Goal: Task Accomplishment & Management: Manage account settings

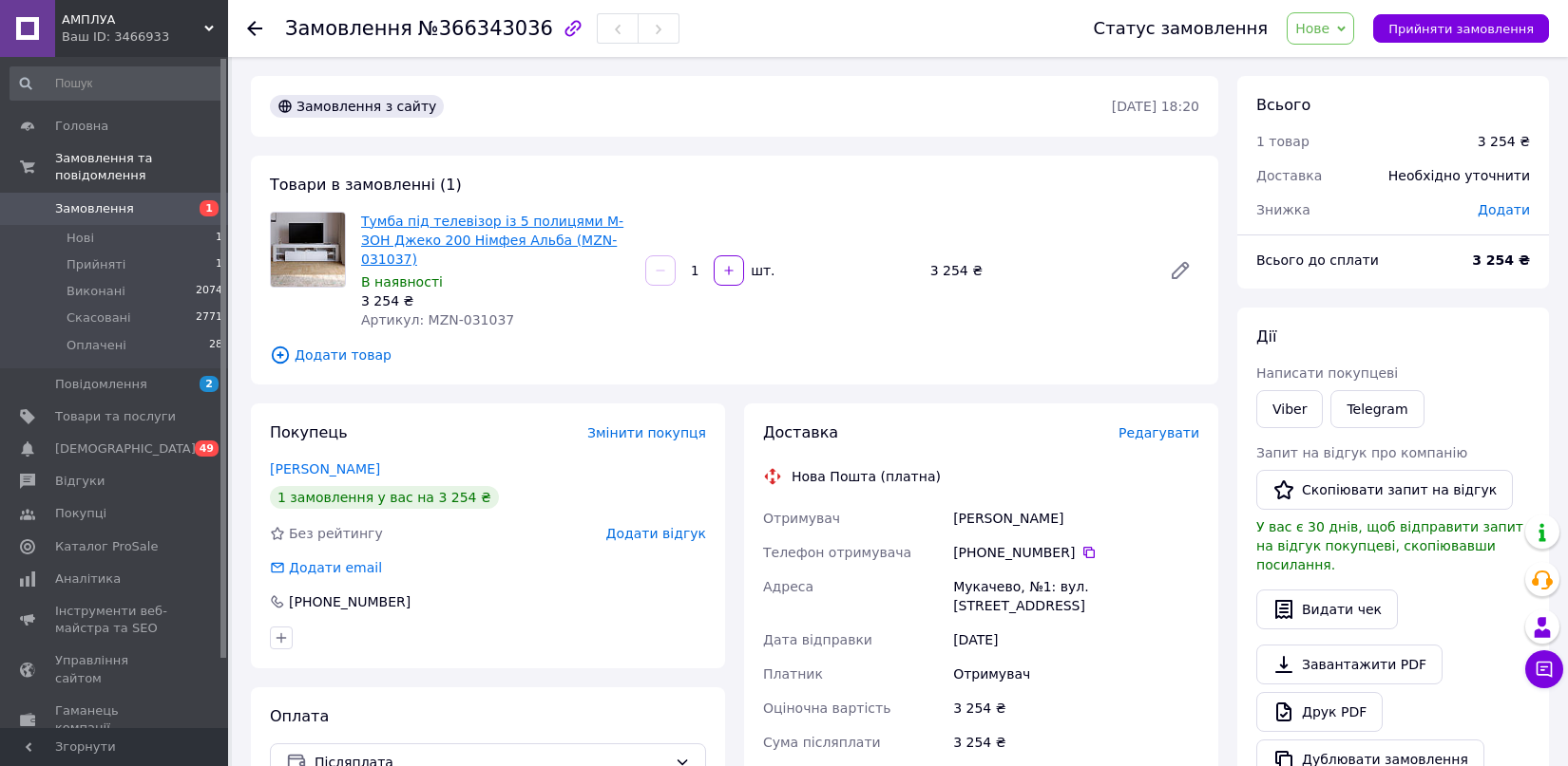
click at [498, 241] on link "Тумба під телевізор із 5 полицями М-ЗОН Джеко 200 Німфея Альба (MZN-031037)" at bounding box center [492, 240] width 262 height 53
click at [87, 201] on span "Замовлення" at bounding box center [94, 208] width 79 height 17
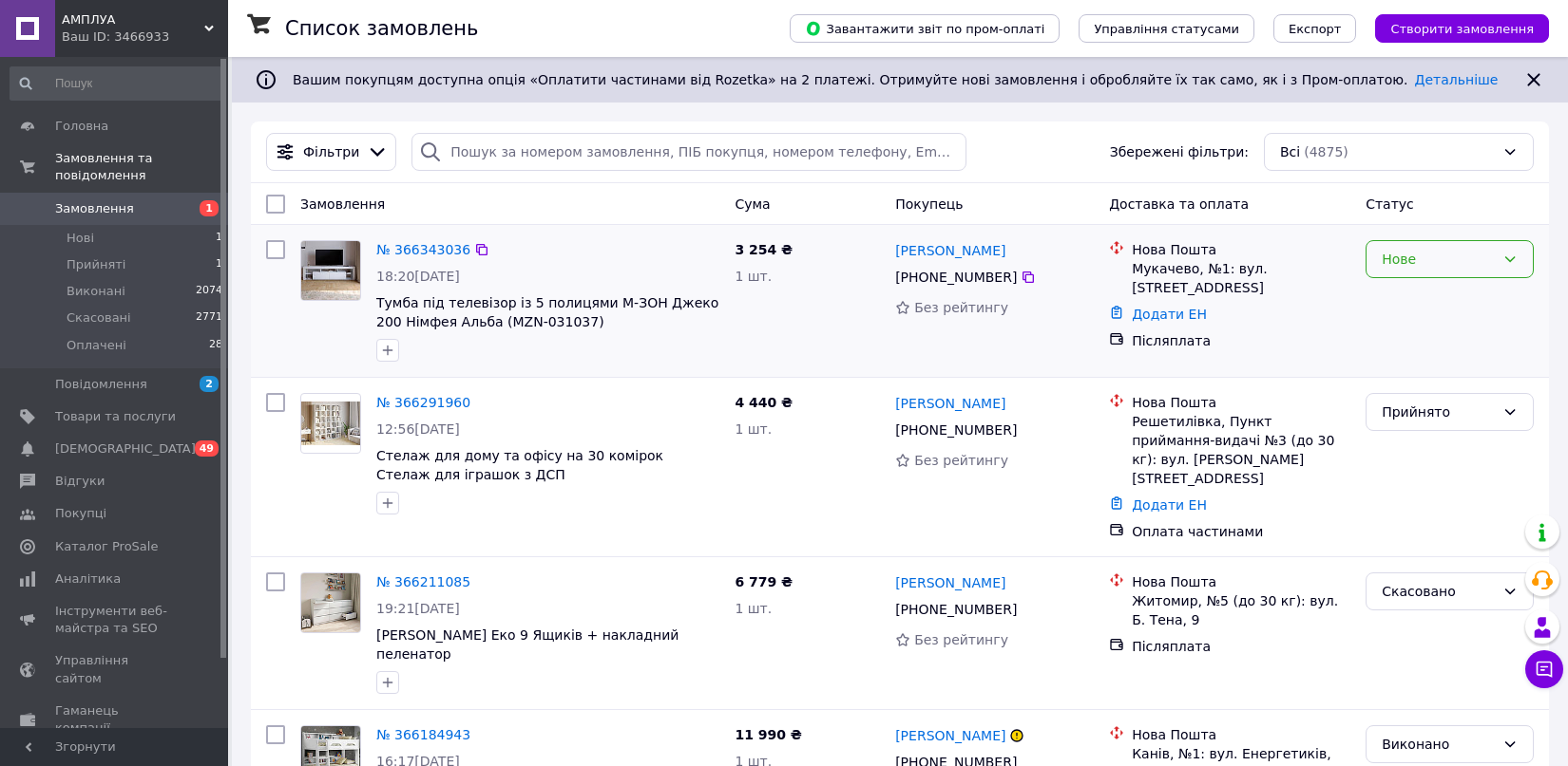
click at [1391, 262] on div "Нове" at bounding box center [1439, 258] width 114 height 21
click at [1422, 290] on li "Прийнято" at bounding box center [1450, 300] width 166 height 34
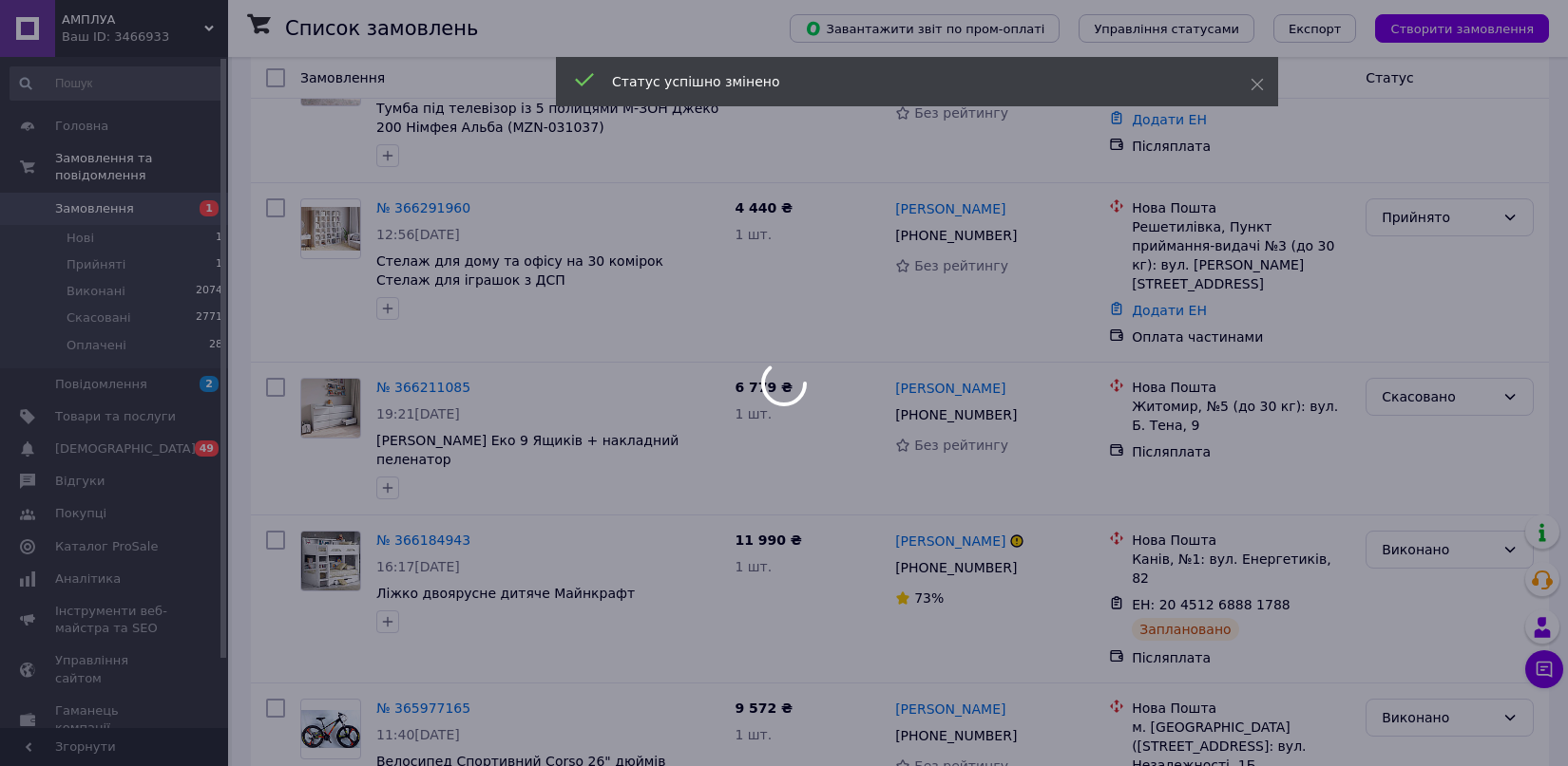
scroll to position [211, 0]
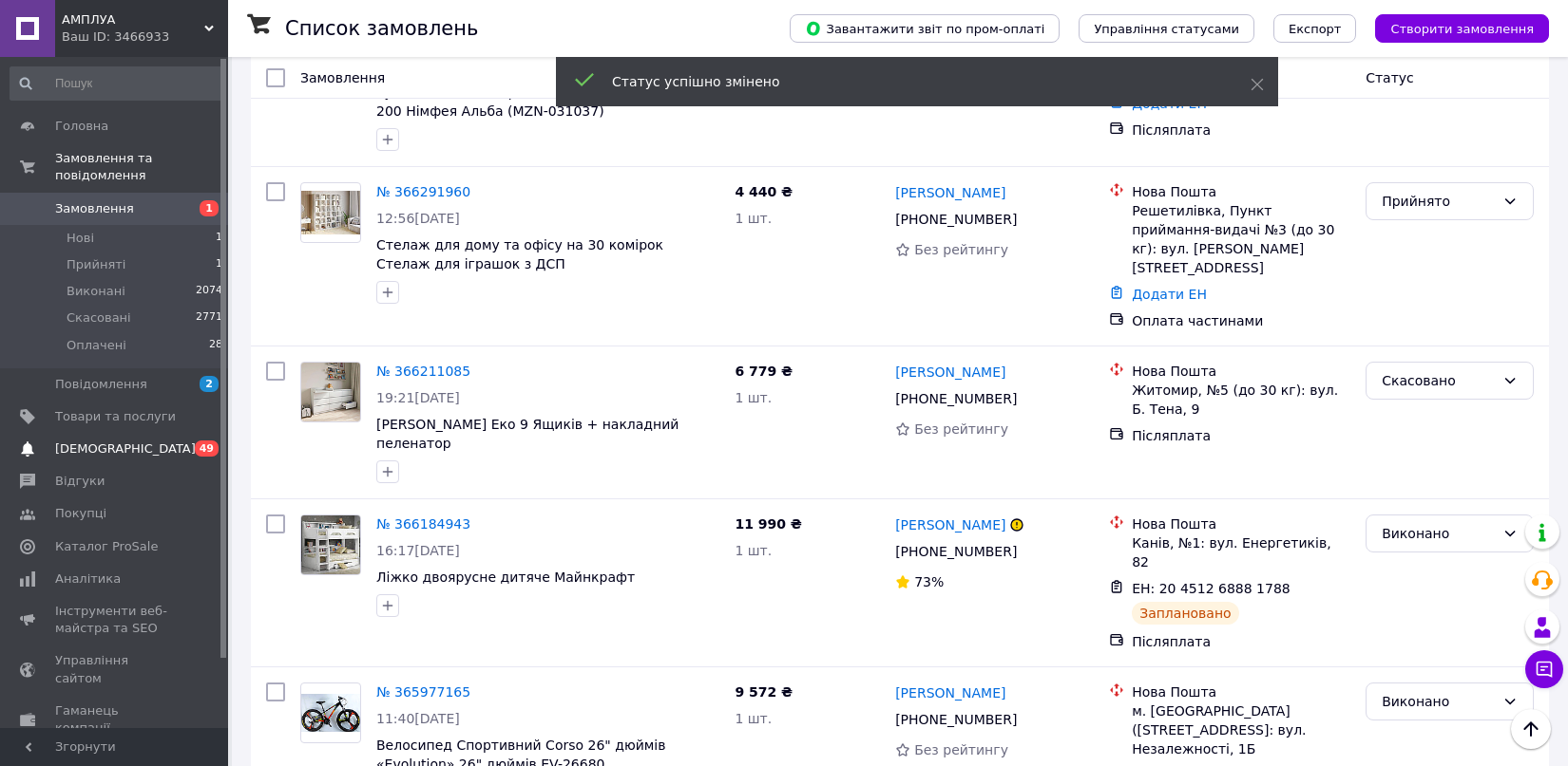
click at [69, 433] on link "[DEMOGRAPHIC_DATA] 0 49" at bounding box center [116, 449] width 234 height 32
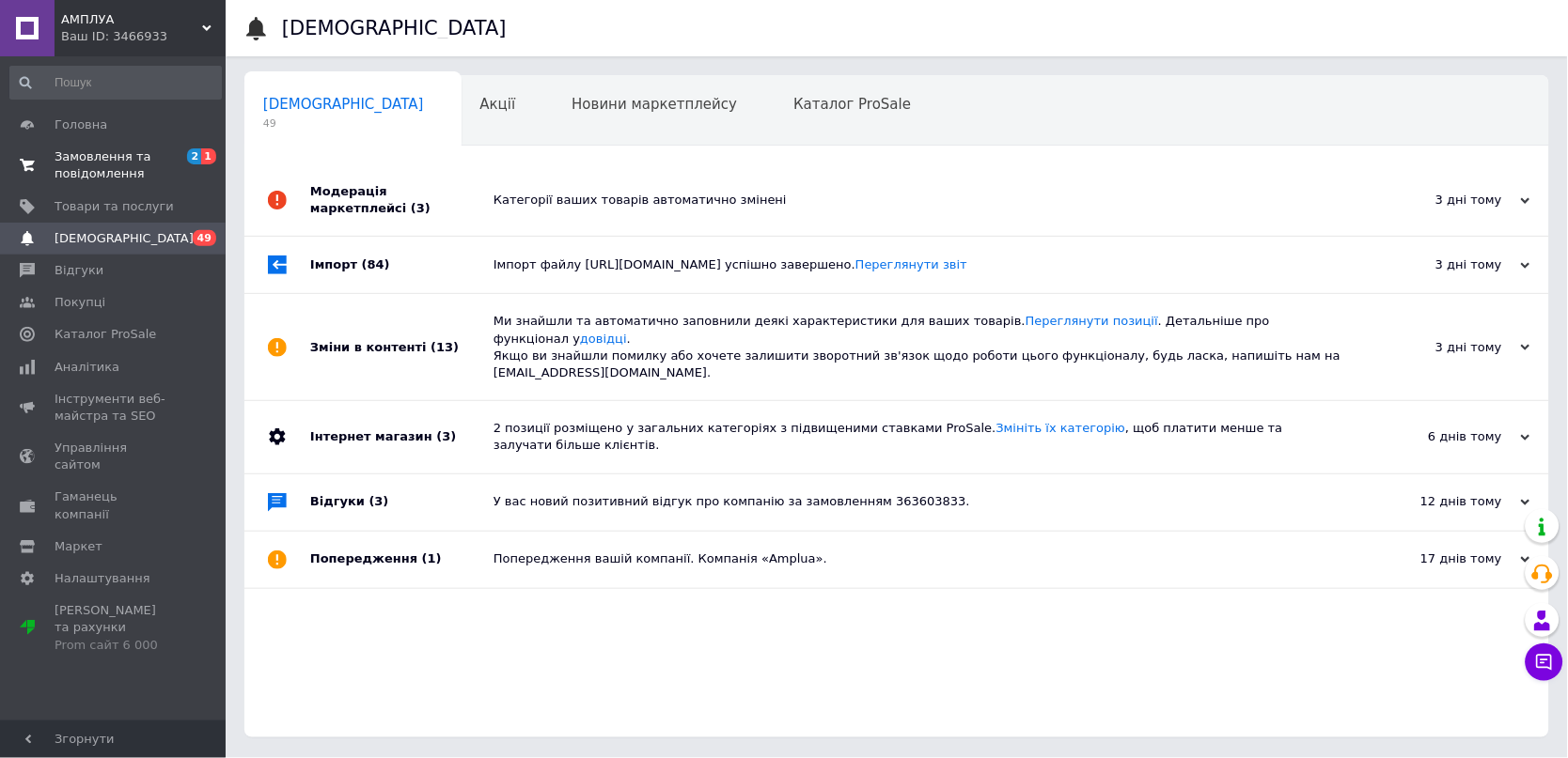
click at [108, 148] on span "Замовлення та повідомлення" at bounding box center [113, 165] width 119 height 34
